Goal: Transaction & Acquisition: Purchase product/service

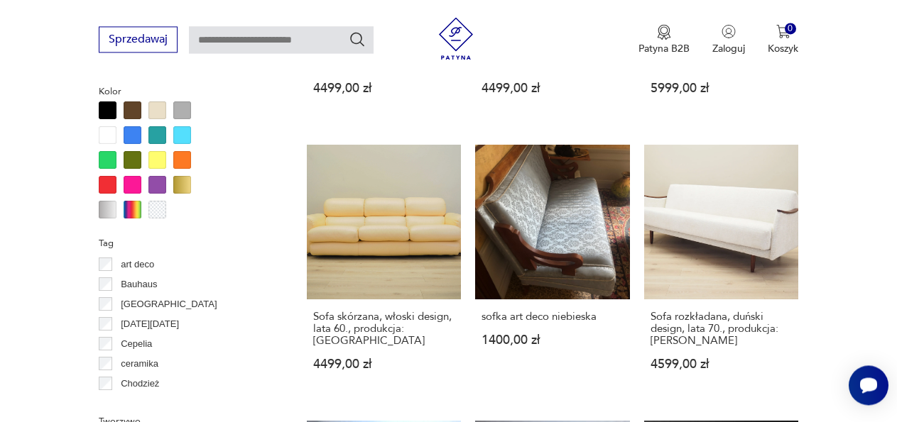
scroll to position [1335, 0]
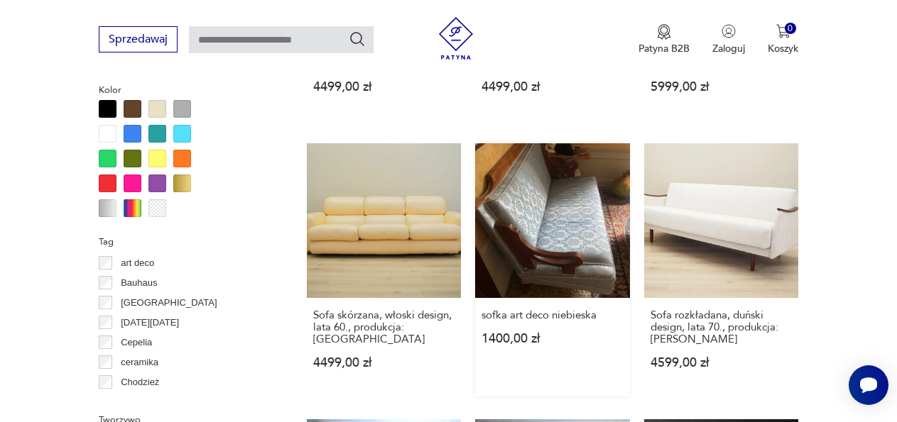
click at [587, 217] on link "sofka art deco niebieska 1400,00 zł" at bounding box center [552, 269] width 154 height 253
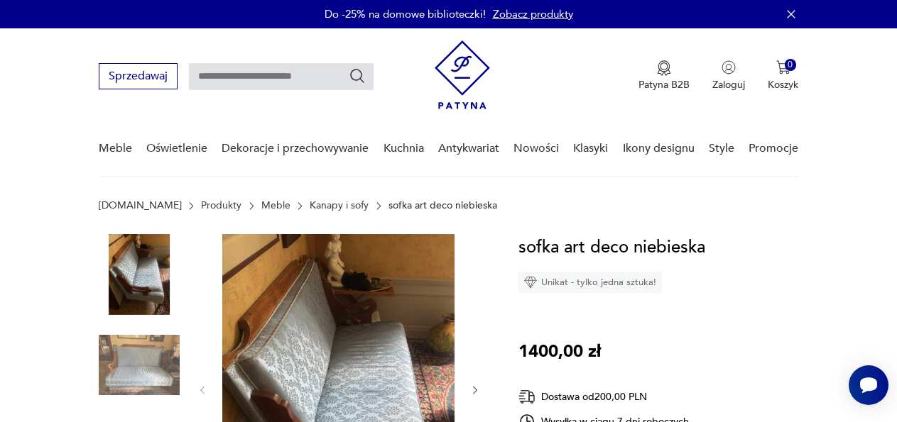
click at [363, 331] on img at bounding box center [338, 389] width 232 height 310
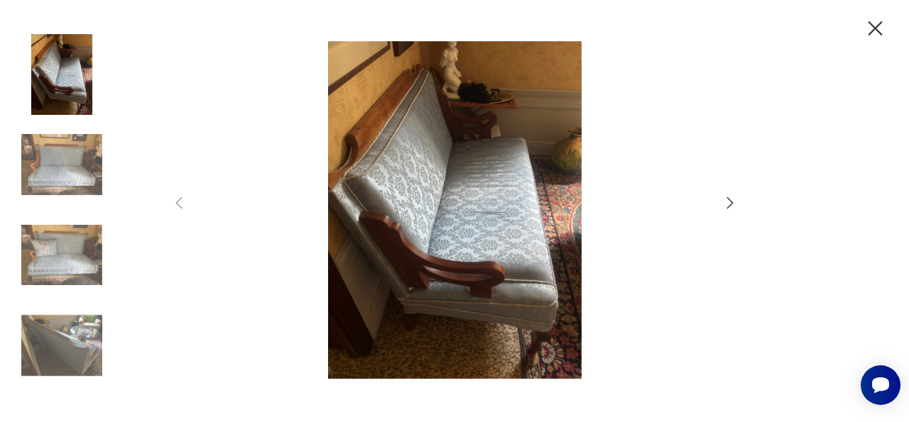
click at [727, 202] on icon "button" at bounding box center [729, 203] width 17 height 17
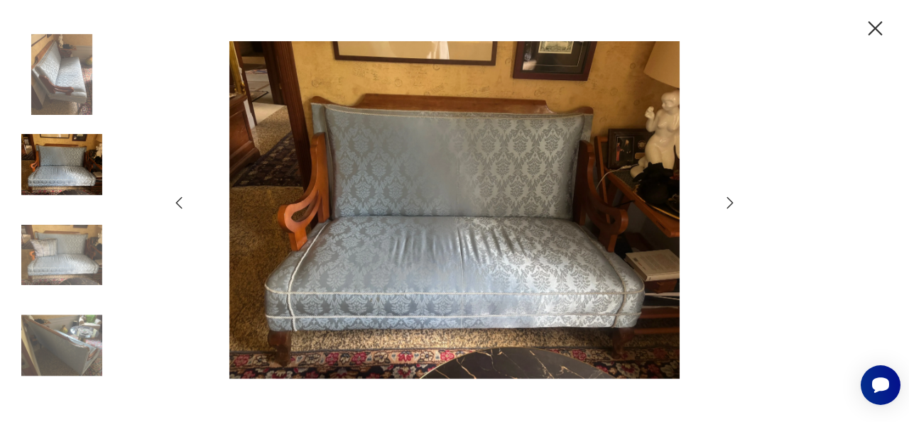
click at [729, 205] on icon "button" at bounding box center [729, 203] width 17 height 17
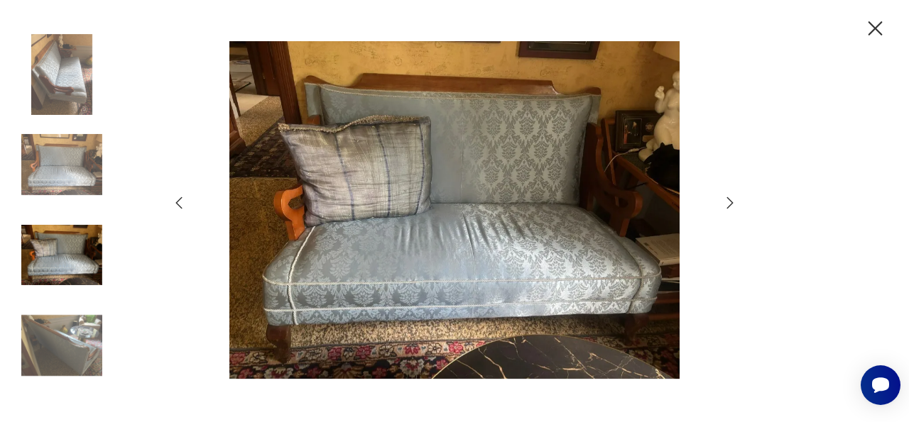
click at [727, 204] on icon "button" at bounding box center [729, 203] width 17 height 17
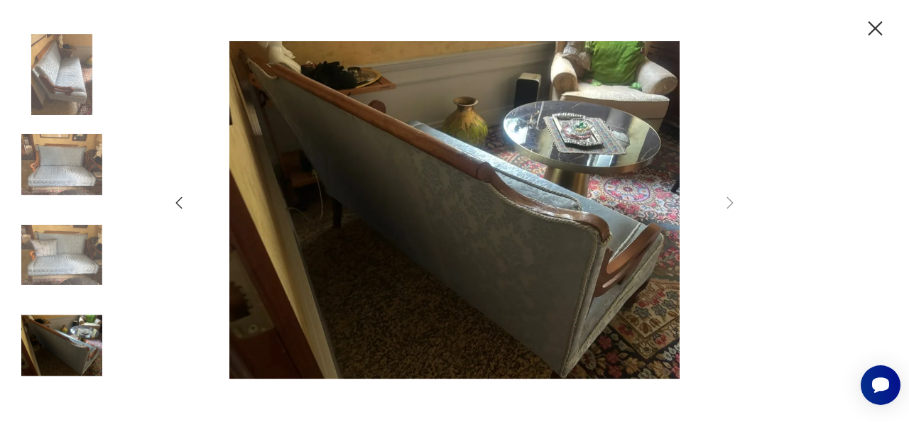
click at [874, 22] on icon "button" at bounding box center [875, 28] width 25 height 25
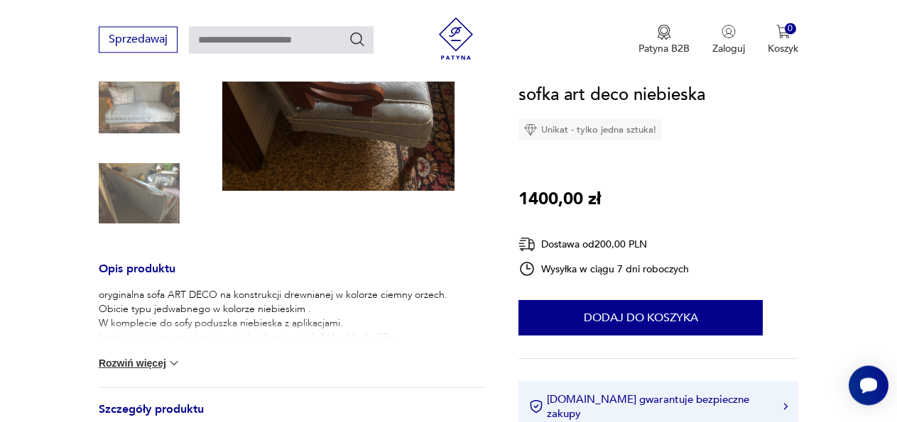
scroll to position [386, 0]
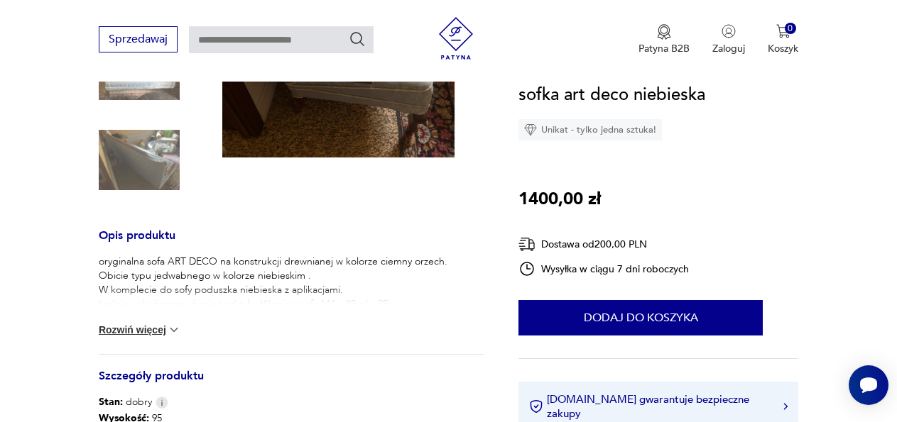
click at [175, 331] on img at bounding box center [174, 330] width 14 height 14
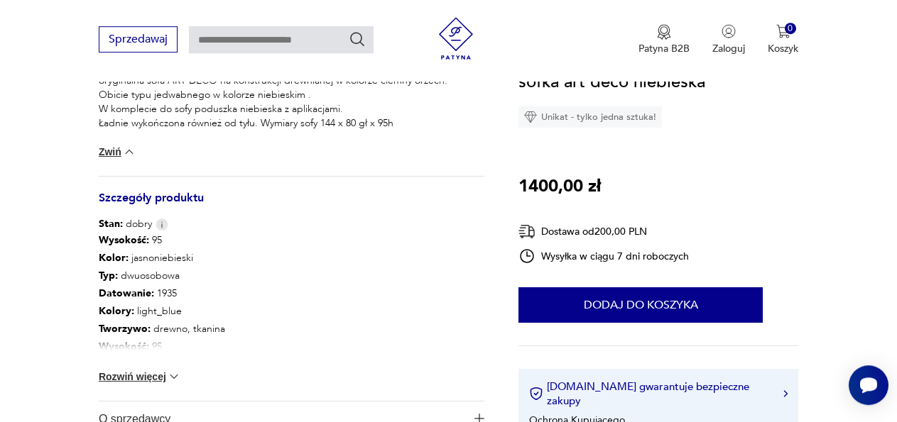
scroll to position [603, 0]
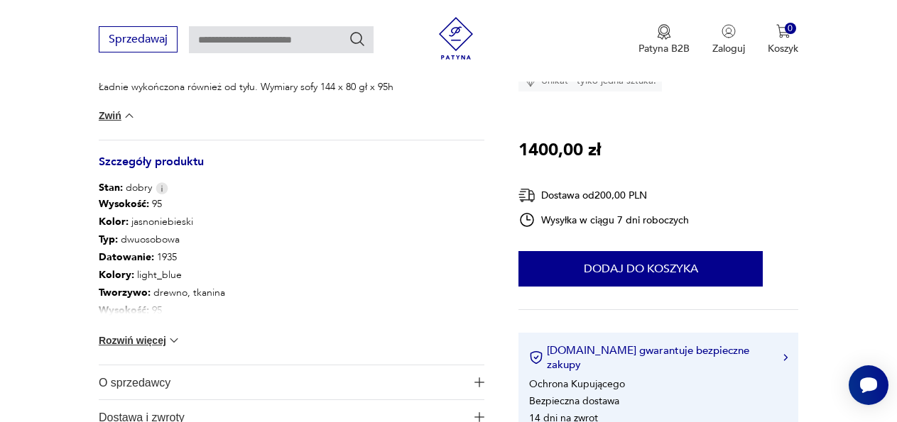
click at [173, 341] on img at bounding box center [174, 341] width 14 height 14
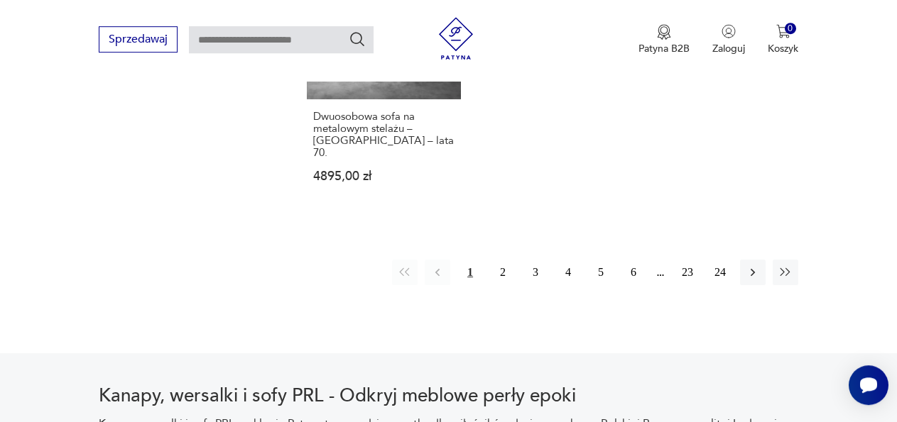
scroll to position [2117, 0]
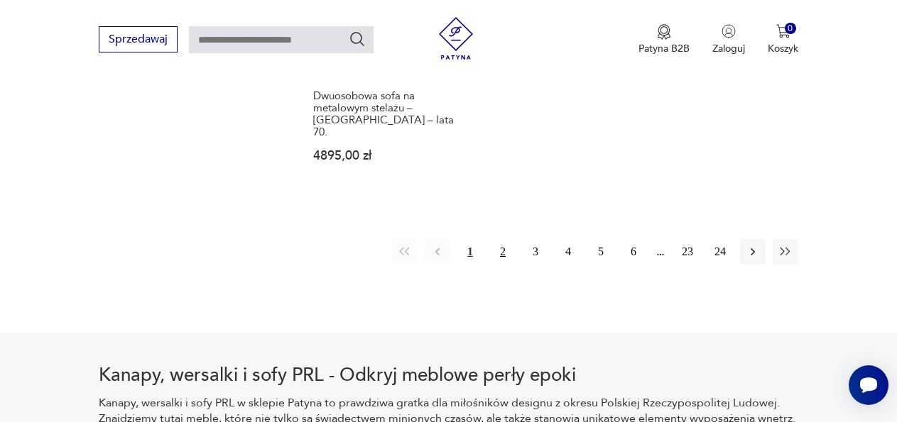
click at [505, 239] on button "2" at bounding box center [503, 252] width 26 height 26
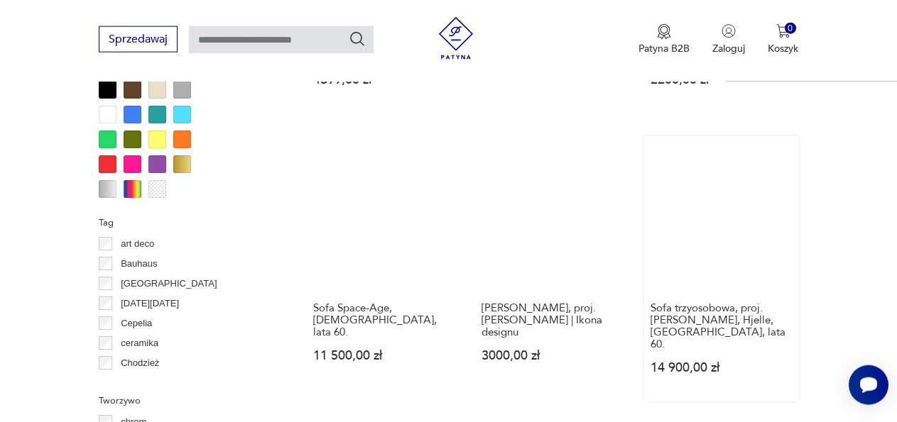
scroll to position [1355, 0]
